Goal: Download file/media

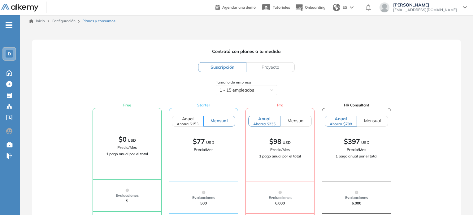
click at [12, 67] on ul "D Home Home Crear Evaluación Crear Evaluación Evaluaciones Evaluaciones Candida…" at bounding box center [10, 93] width 20 height 136
click at [11, 72] on icon at bounding box center [9, 72] width 5 height 5
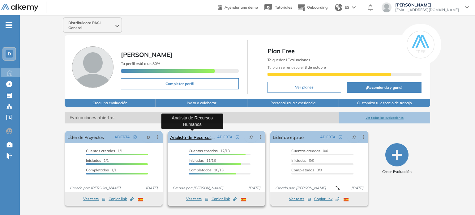
click at [195, 138] on link "Analista de Recursos Humanos" at bounding box center [192, 137] width 45 height 12
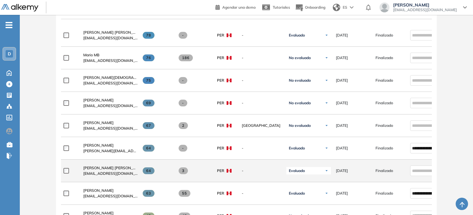
scroll to position [186, 0]
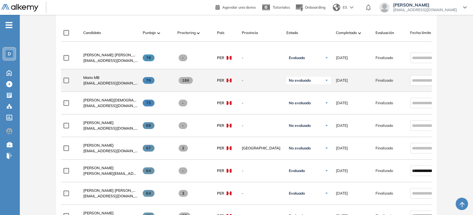
click at [94, 82] on span "[EMAIL_ADDRESS][DOMAIN_NAME]" at bounding box center [110, 83] width 54 height 6
click at [93, 79] on span "Mario MB" at bounding box center [91, 77] width 16 height 5
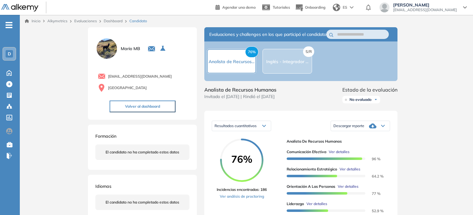
click at [372, 130] on icon at bounding box center [372, 125] width 7 height 7
click at [373, 139] on li "Descargar informe completo" at bounding box center [356, 135] width 46 height 6
